Goal: Task Accomplishment & Management: Use online tool/utility

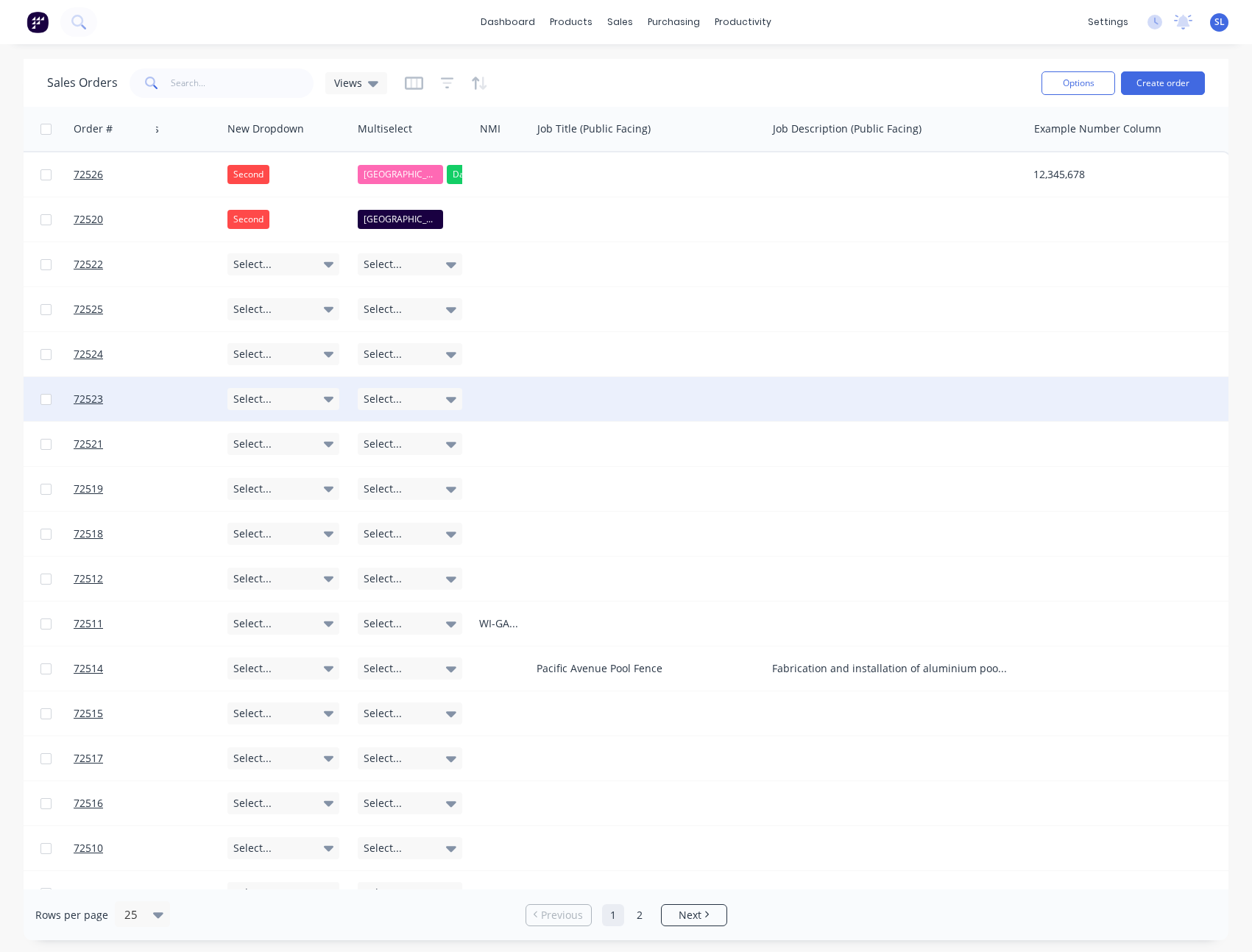
scroll to position [0, 1008]
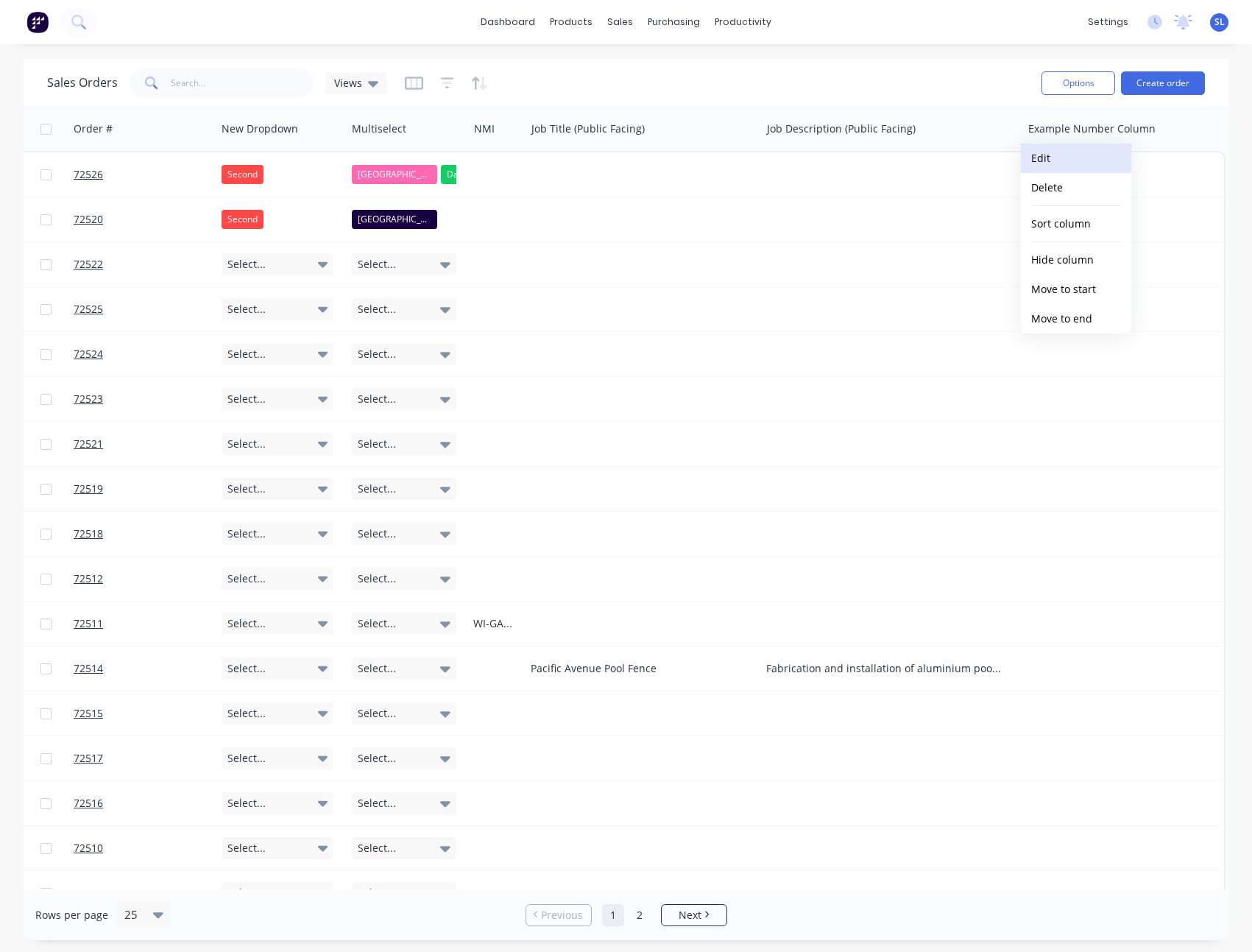
click at [1099, 149] on button "Edit" at bounding box center [1076, 159] width 110 height 30
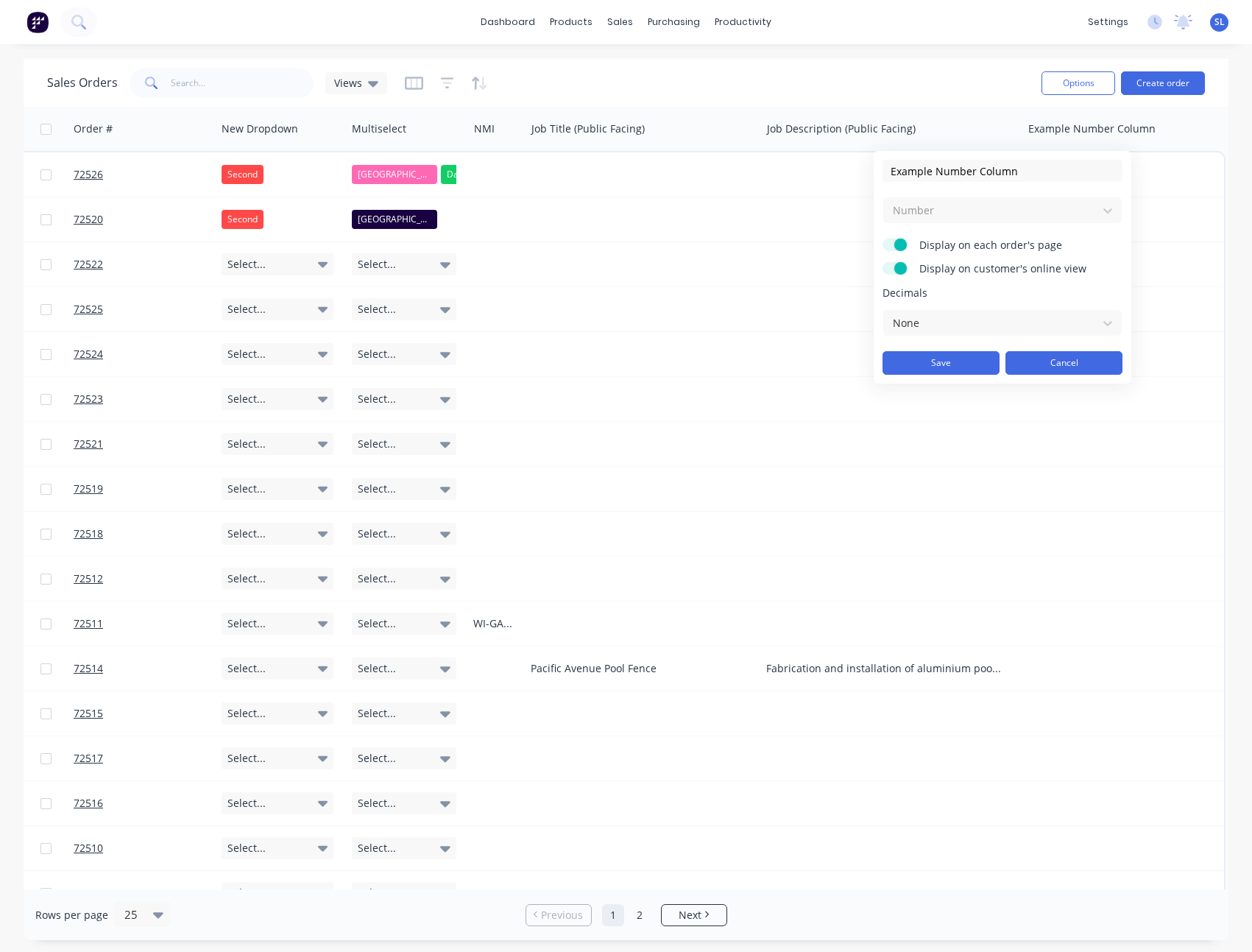
click at [1069, 355] on button "Cancel" at bounding box center [1065, 363] width 117 height 23
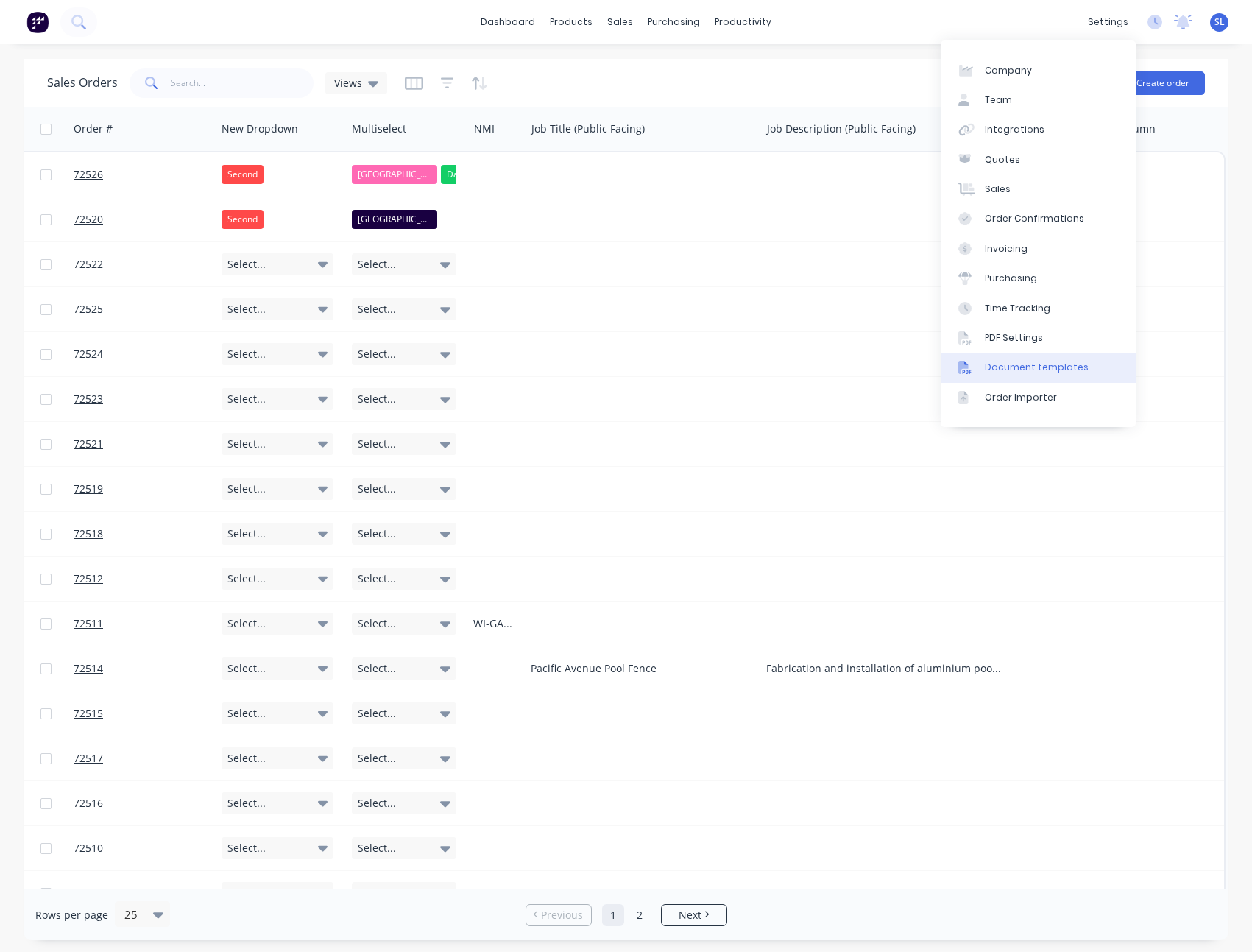
click at [1021, 358] on link "Document templates" at bounding box center [1038, 367] width 195 height 30
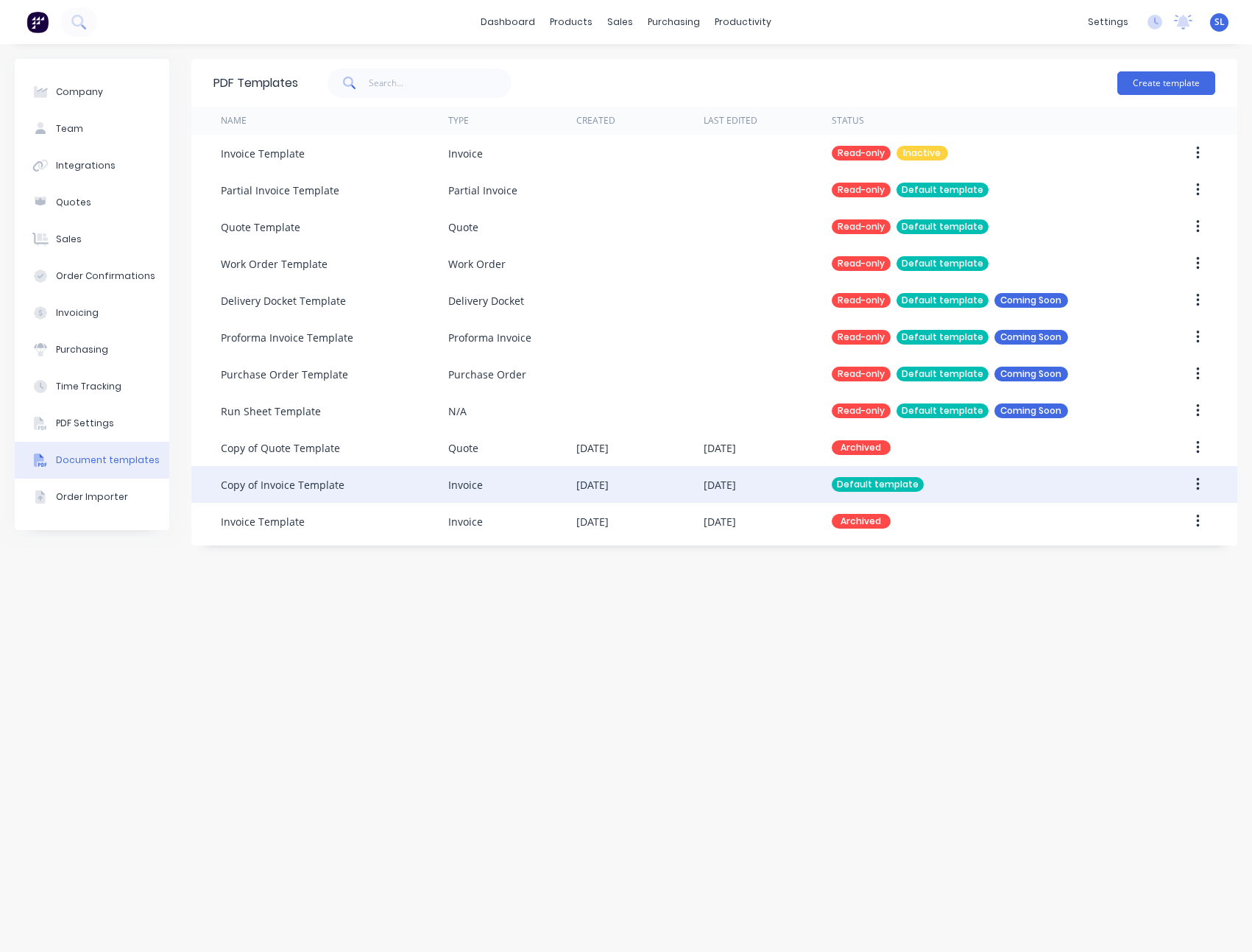
click at [258, 477] on div "Copy of Invoice Template" at bounding box center [282, 485] width 124 height 16
